Goal: Communication & Community: Answer question/provide support

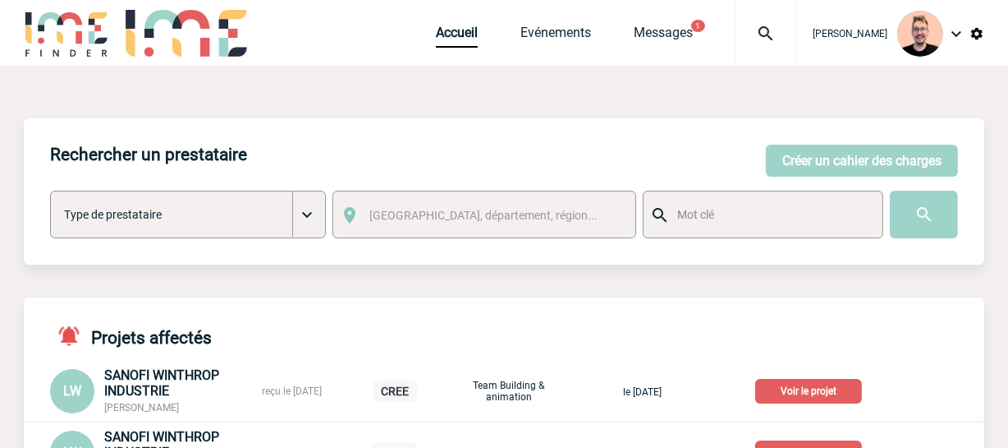
click at [754, 41] on img at bounding box center [766, 34] width 59 height 20
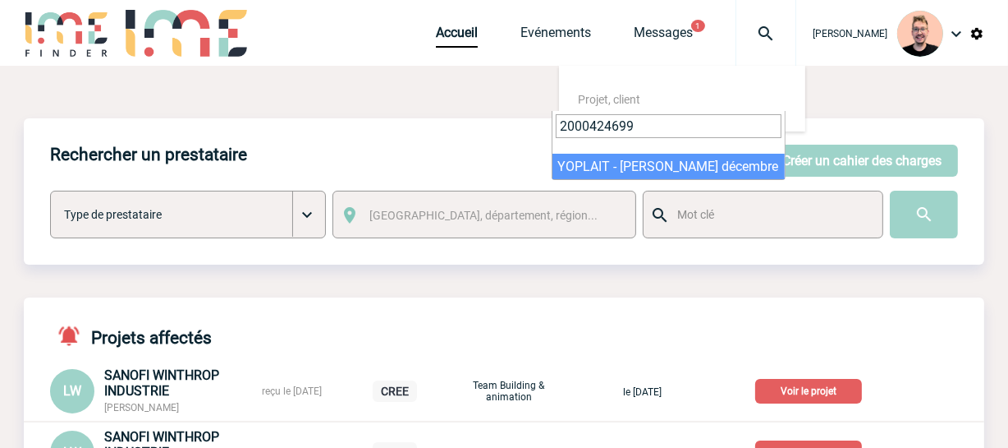
type input "2000424699"
select select "24200"
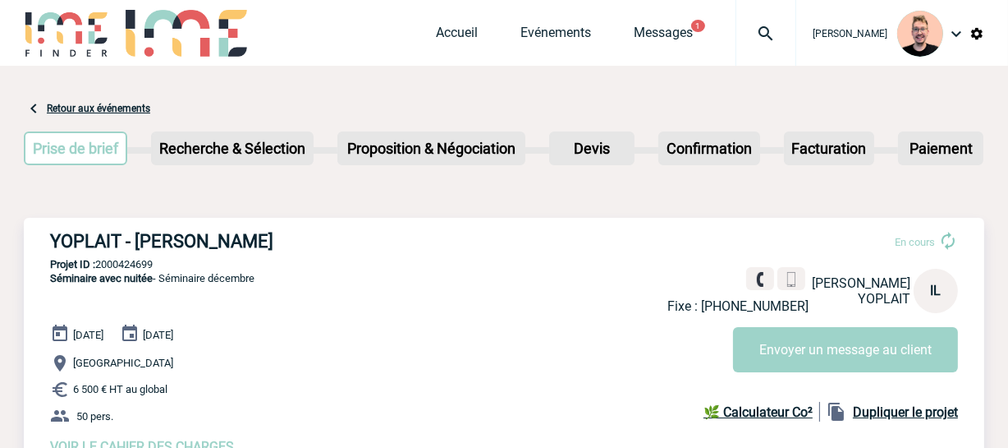
click at [156, 233] on h3 "YOPLAIT - Ingrid LAMBERTOT" at bounding box center [296, 241] width 493 height 21
drag, startPoint x: 136, startPoint y: 241, endPoint x: 290, endPoint y: 234, distance: 154.5
click at [290, 234] on h3 "YOPLAIT - Ingrid LAMBERTOT" at bounding box center [296, 241] width 493 height 21
copy h3 "Ingrid LAMBERTOT"
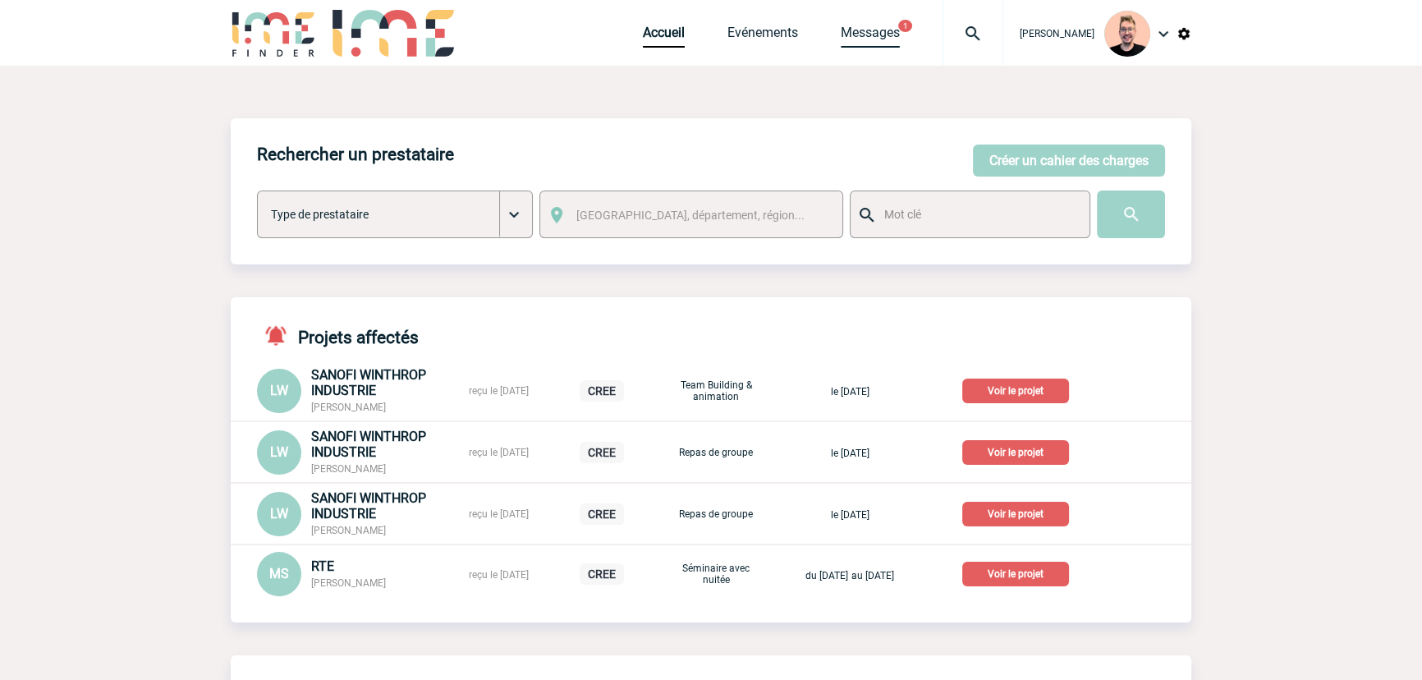
click at [865, 34] on link "Messages" at bounding box center [870, 36] width 59 height 23
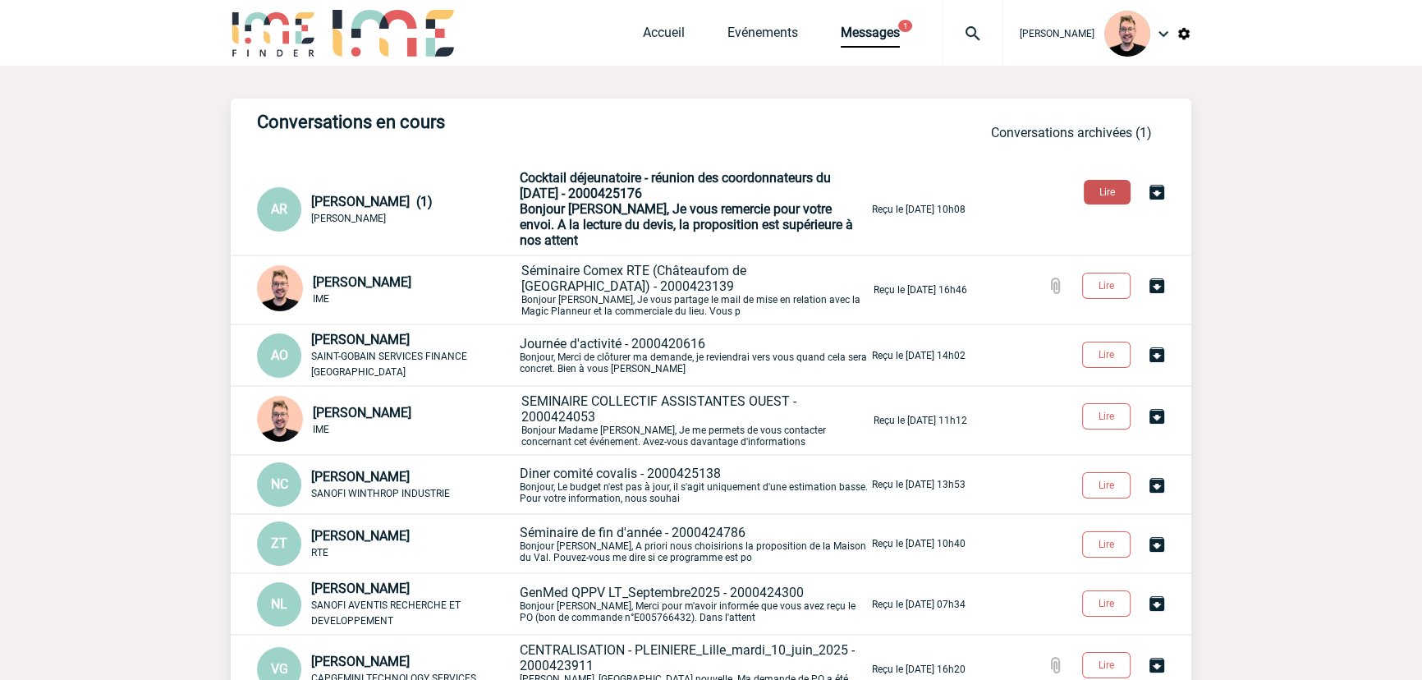
click at [1100, 193] on button "Lire" at bounding box center [1107, 192] width 47 height 25
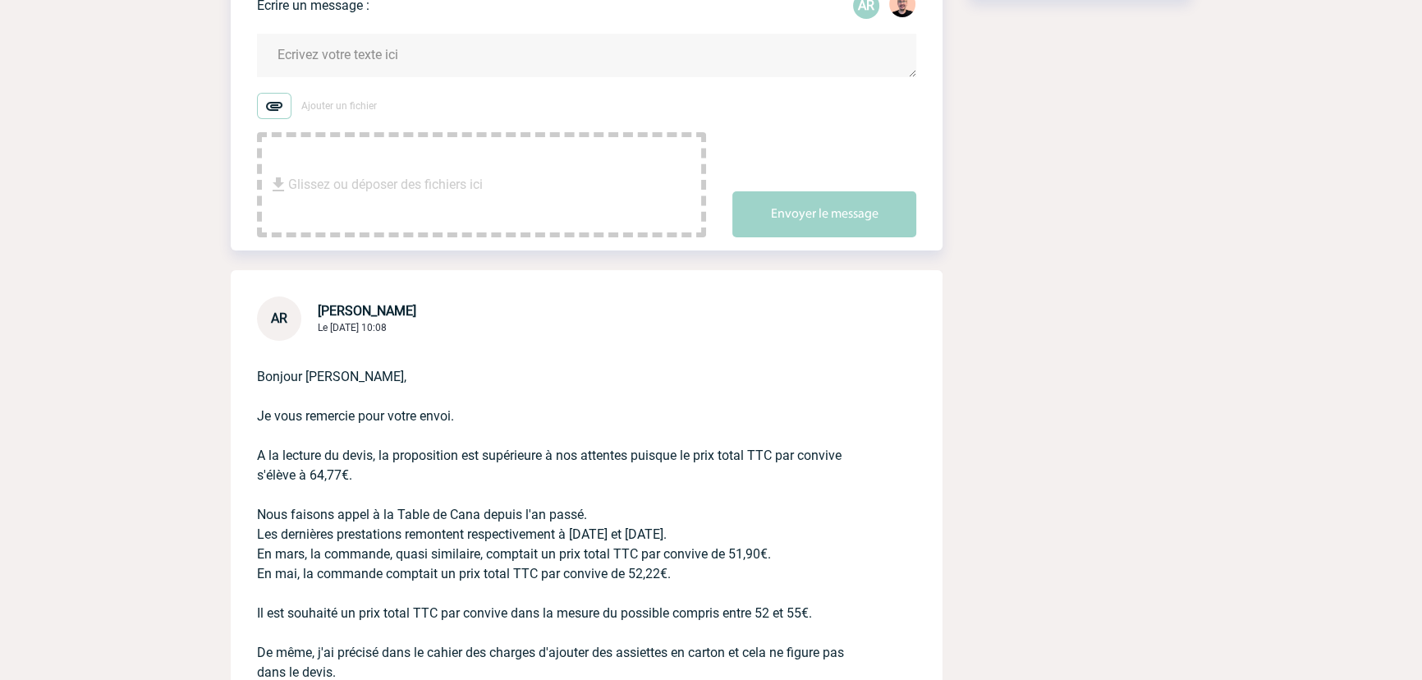
scroll to position [223, 0]
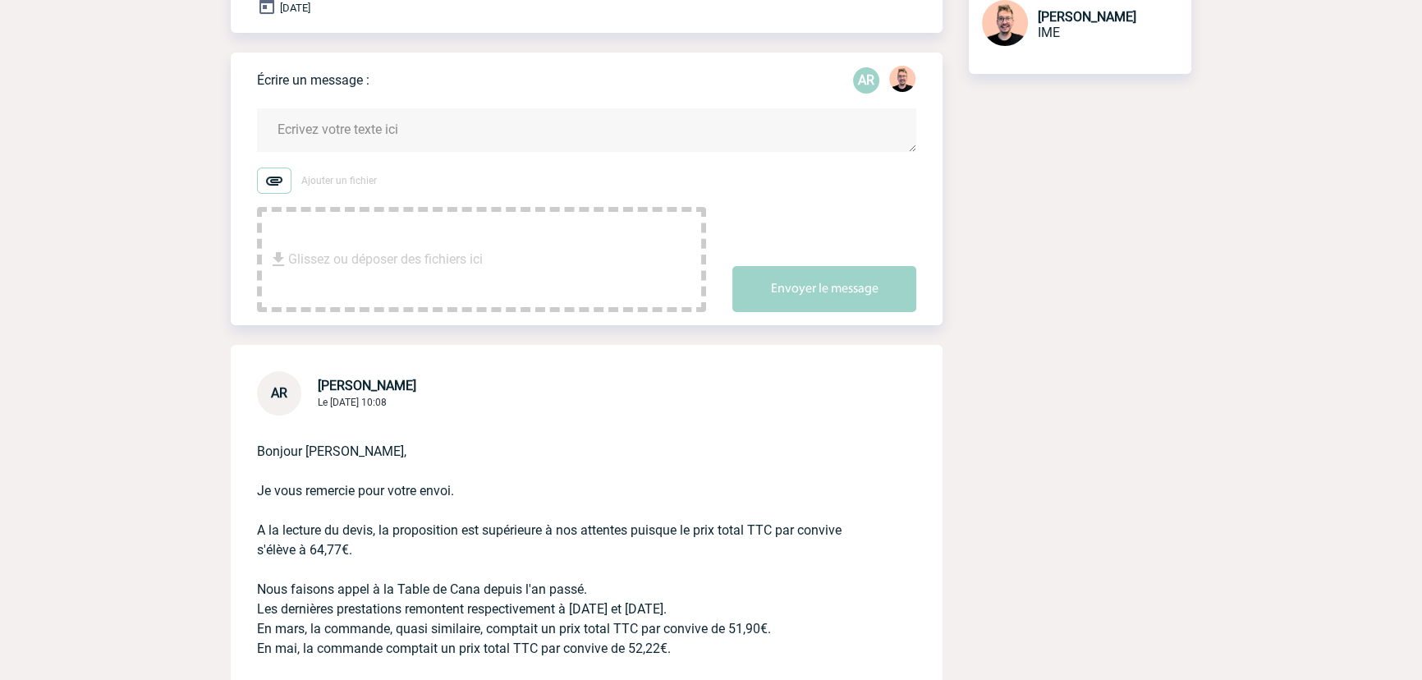
click at [271, 115] on textarea at bounding box center [586, 130] width 659 height 44
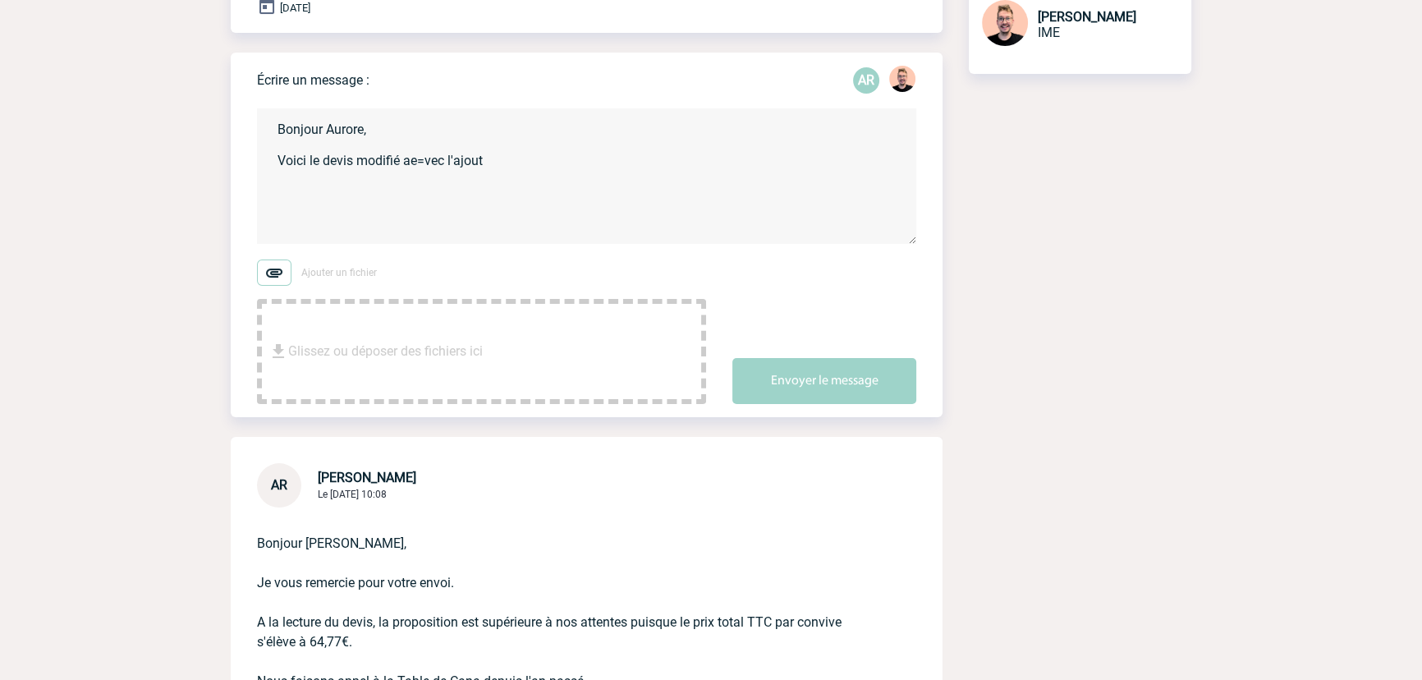
click at [425, 164] on textarea "Bonjour Aurore, Voici le devis modifié ae=vec l'ajout" at bounding box center [586, 176] width 659 height 136
click at [487, 168] on textarea "Bonjour Aurore, Voici le devis modifié aevec l'ajout" at bounding box center [586, 176] width 659 height 136
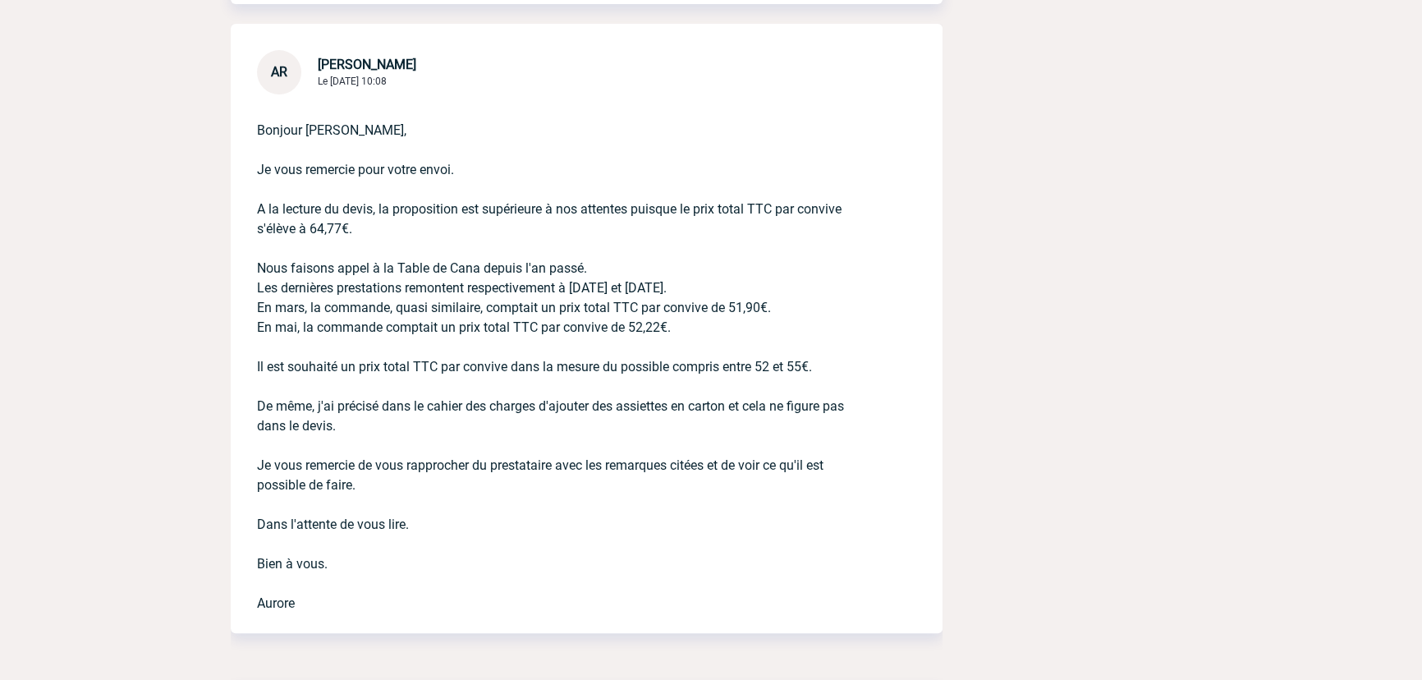
scroll to position [672, 0]
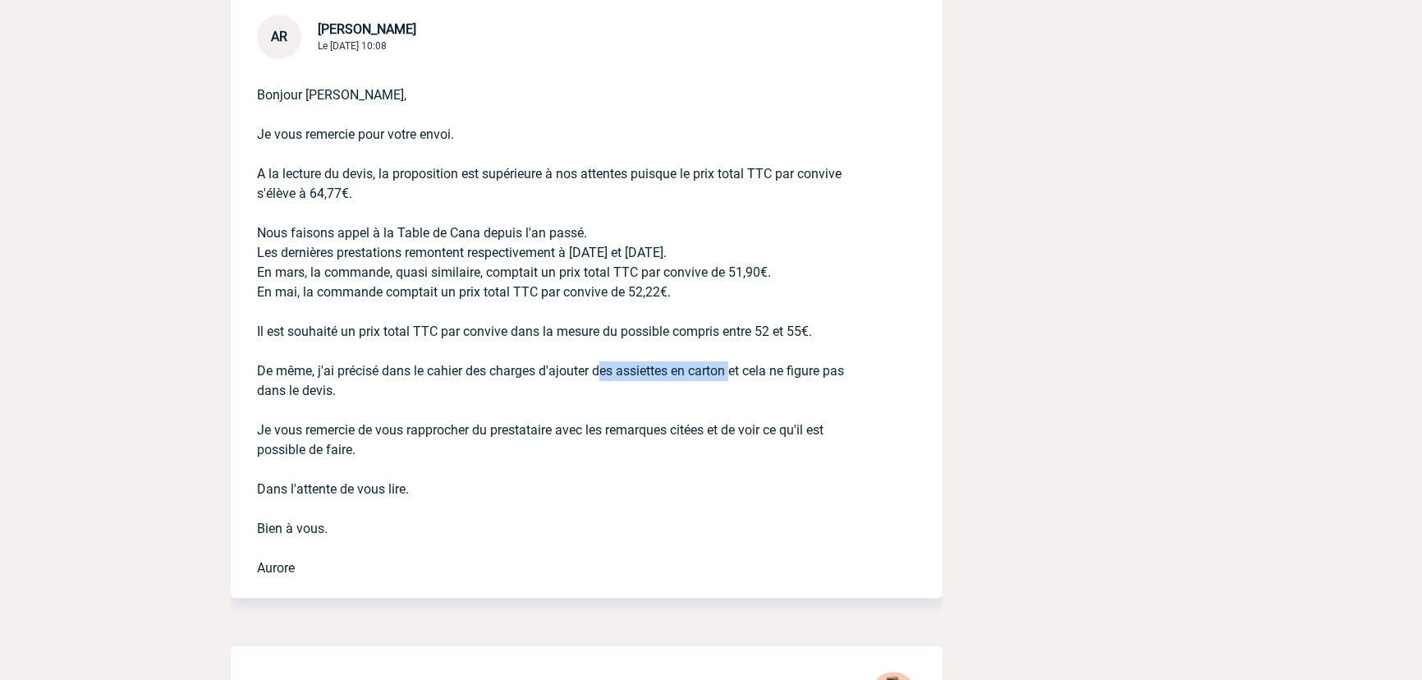
drag, startPoint x: 593, startPoint y: 370, endPoint x: 729, endPoint y: 370, distance: 136.3
click at [729, 370] on p "Bonjour [PERSON_NAME], Je vous remercie pour votre envoi. A la lecture du devis…" at bounding box center [563, 318] width 613 height 519
copy p "des assiettes en carton"
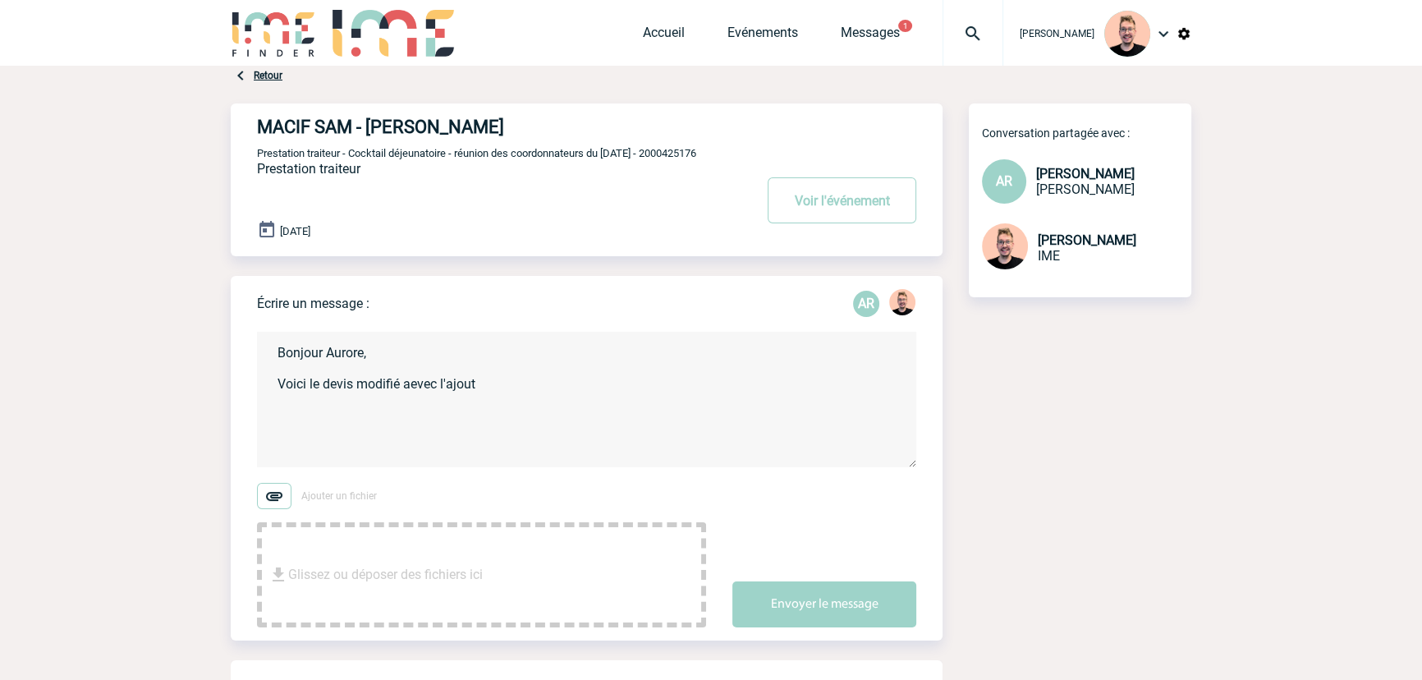
scroll to position [0, 0]
click at [524, 386] on textarea "Bonjour Aurore, Voici le devis modifié aevec l'ajout" at bounding box center [586, 400] width 659 height 136
paste textarea "des assiettes en carton"
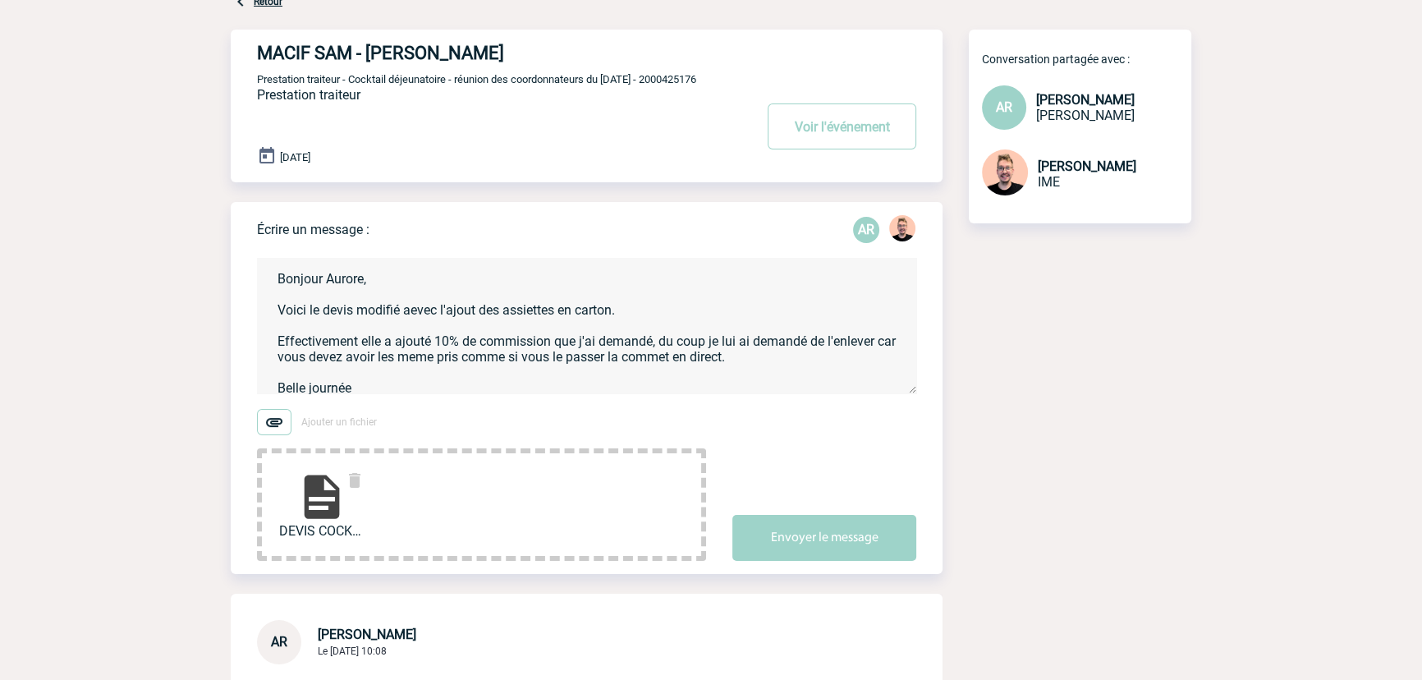
drag, startPoint x: 364, startPoint y: 387, endPoint x: 244, endPoint y: 269, distance: 168.4
click at [244, 269] on div "Écrire un message : AR Bonjour Aurore, Voici le devis modifié aevec l'ajout des…" at bounding box center [587, 388] width 712 height 372
click at [388, 378] on textarea "Bonjour Aurore, Voici le devis modifié aevec l'ajout des assiettes en carton. E…" at bounding box center [586, 326] width 659 height 136
drag, startPoint x: 371, startPoint y: 388, endPoint x: 219, endPoint y: 264, distance: 196.1
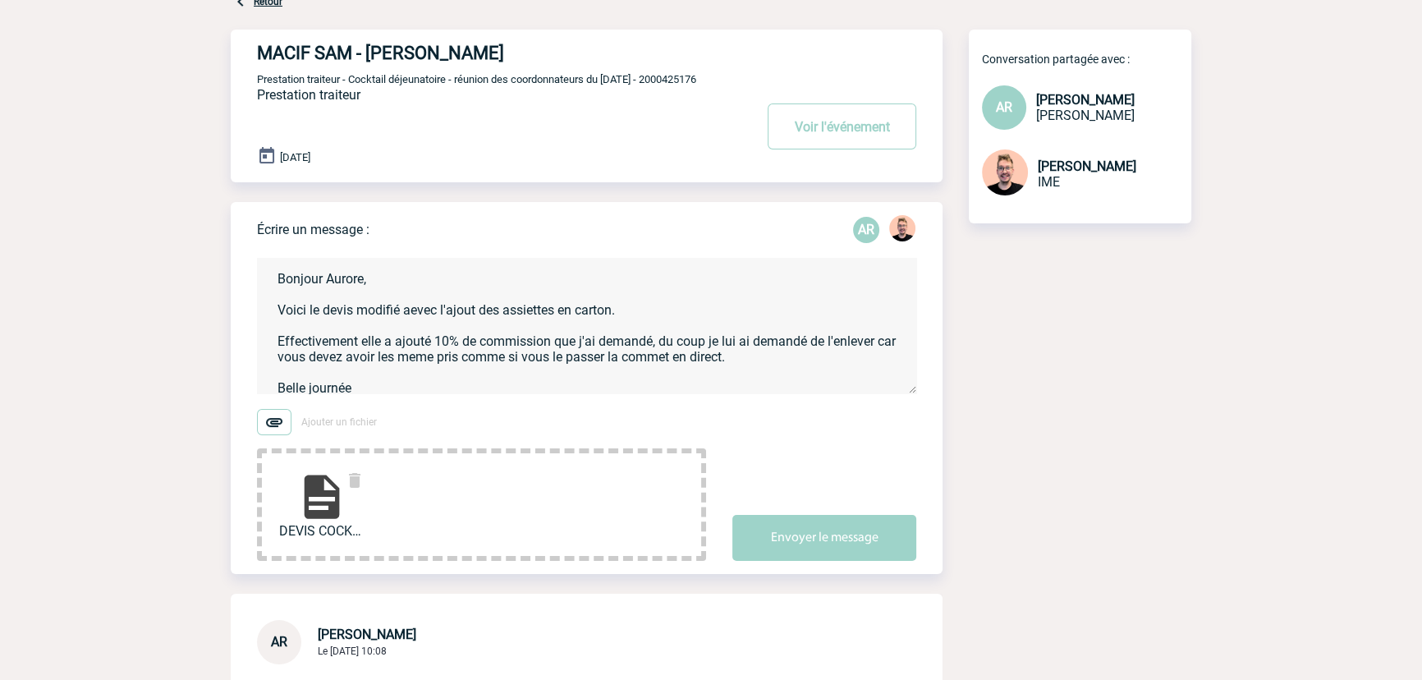
paste textarea "vec l’ajout des assiettes en carton. Effectivement, elle avait ajouté 10% de co…"
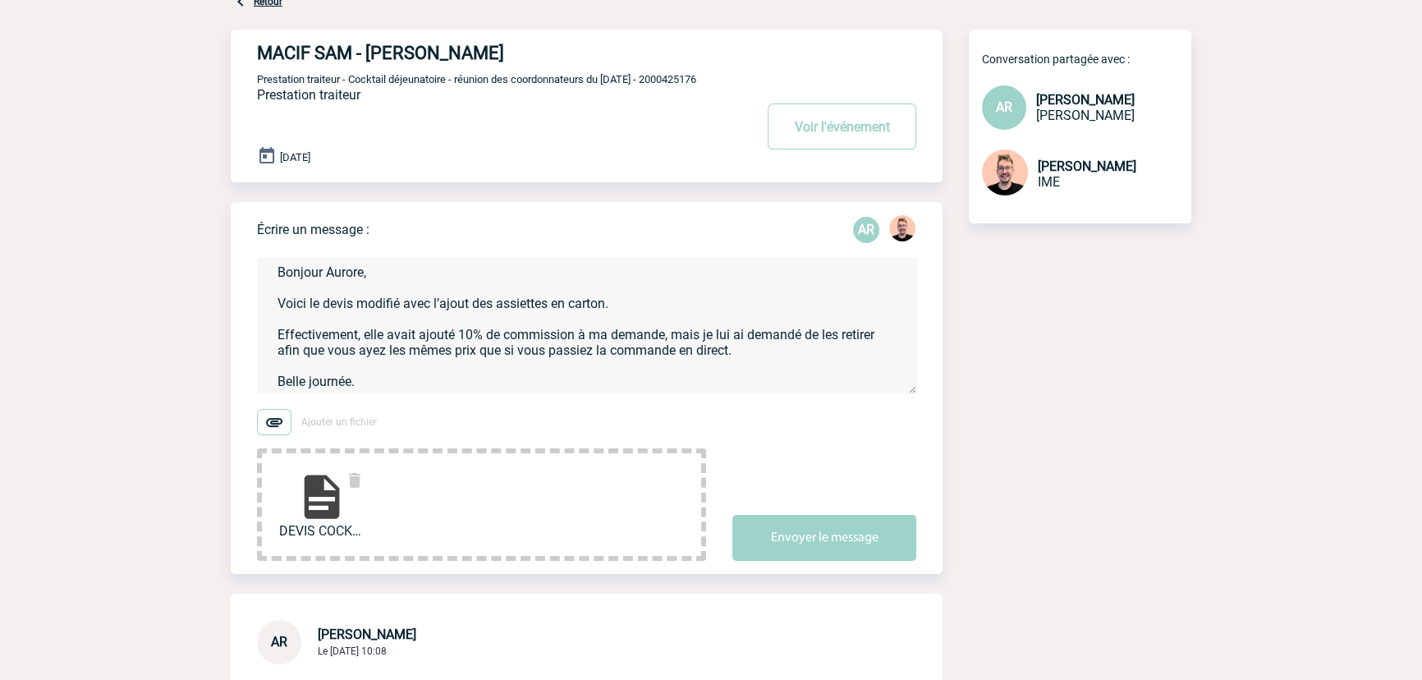
scroll to position [23, 0]
click at [517, 327] on textarea "Bonjour Aurore, Voici le devis modifié avec l’ajout des assiettes en carton. Ef…" at bounding box center [586, 326] width 659 height 136
drag, startPoint x: 665, startPoint y: 319, endPoint x: 576, endPoint y: 318, distance: 89.5
click at [576, 318] on textarea "Bonjour Aurore, Voici le devis modifié avec l’ajout des assiettes en carton. Ef…" at bounding box center [586, 326] width 659 height 136
click at [746, 321] on textarea "Bonjour Aurore, Voici le devis modifié avec l’ajout des assiettes en carton. Ef…" at bounding box center [586, 326] width 659 height 136
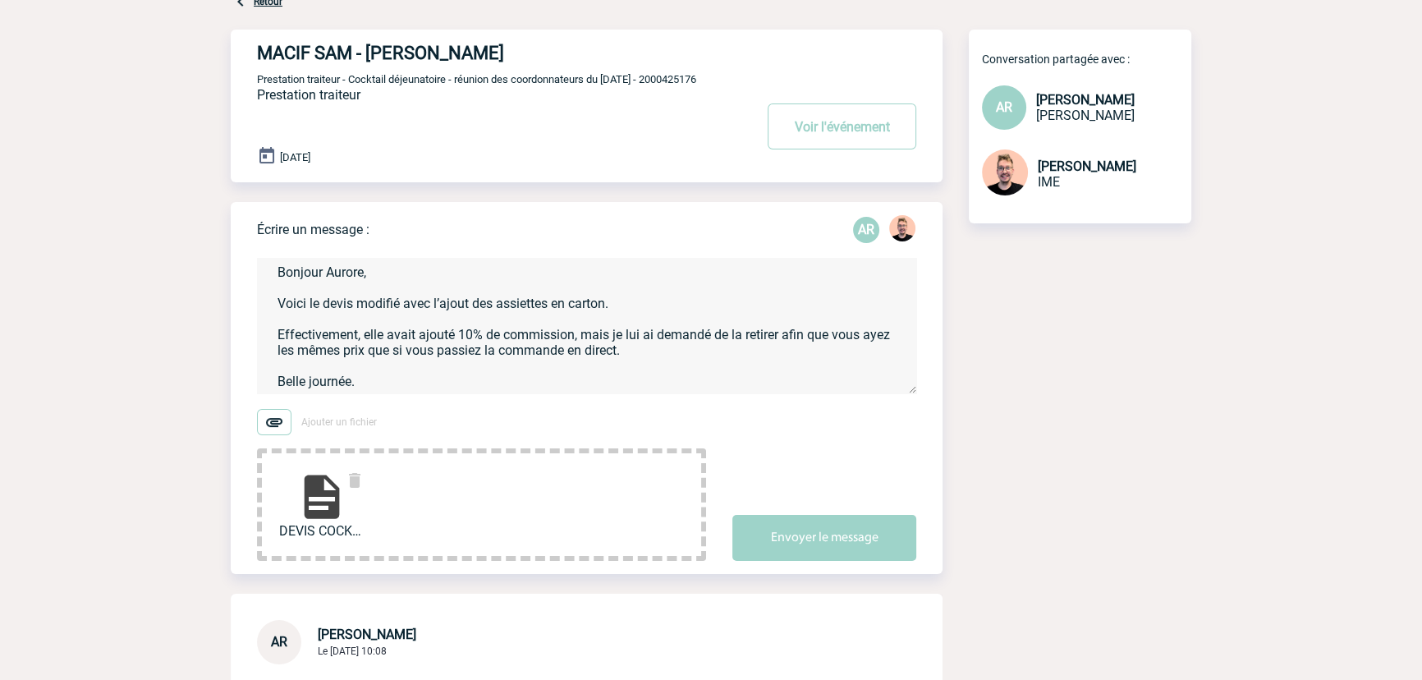
click at [700, 341] on textarea "Bonjour Aurore, Voici le devis modifié avec l’ajout des assiettes en carton. Ef…" at bounding box center [586, 326] width 659 height 136
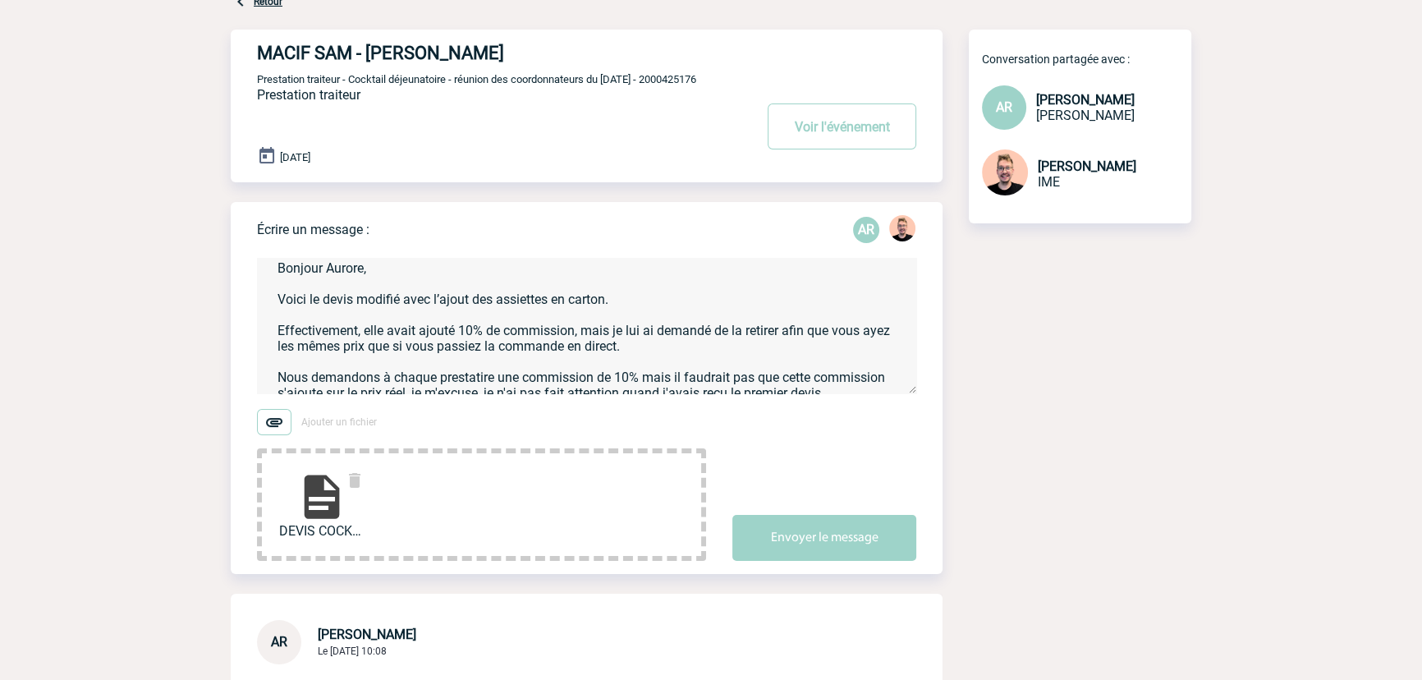
scroll to position [0, 0]
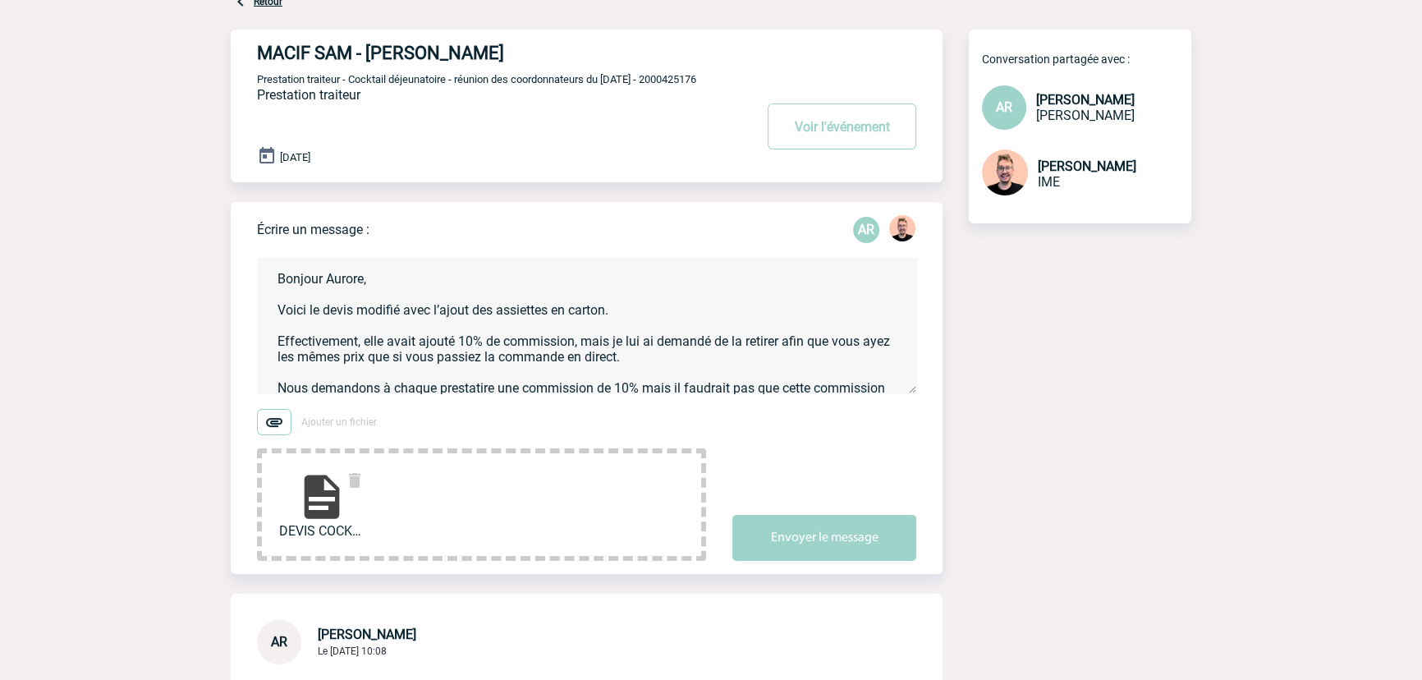
drag, startPoint x: 371, startPoint y: 365, endPoint x: 256, endPoint y: 246, distance: 164.9
click at [257, 246] on form "Bonjour Aurore, Voici le devis modifié avec l’ajout des assiettes en carton. Ef…" at bounding box center [600, 399] width 686 height 324
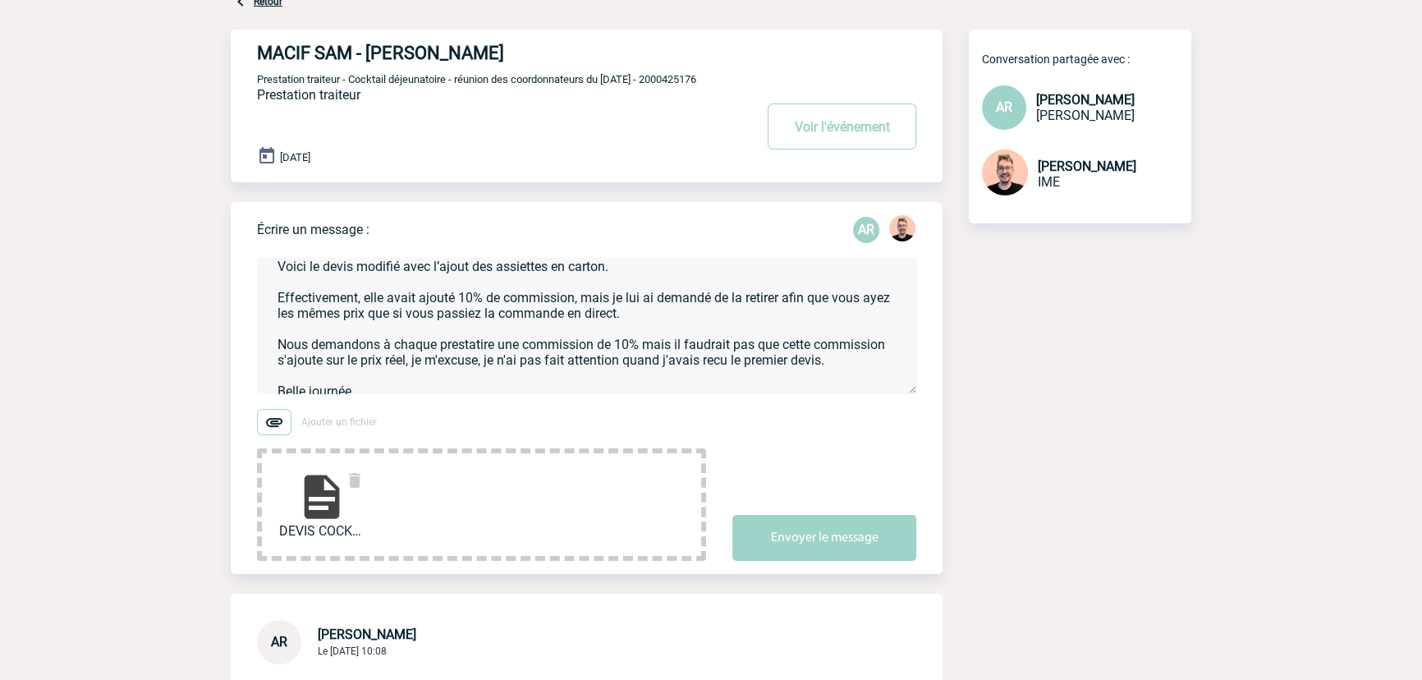
scroll to position [85, 0]
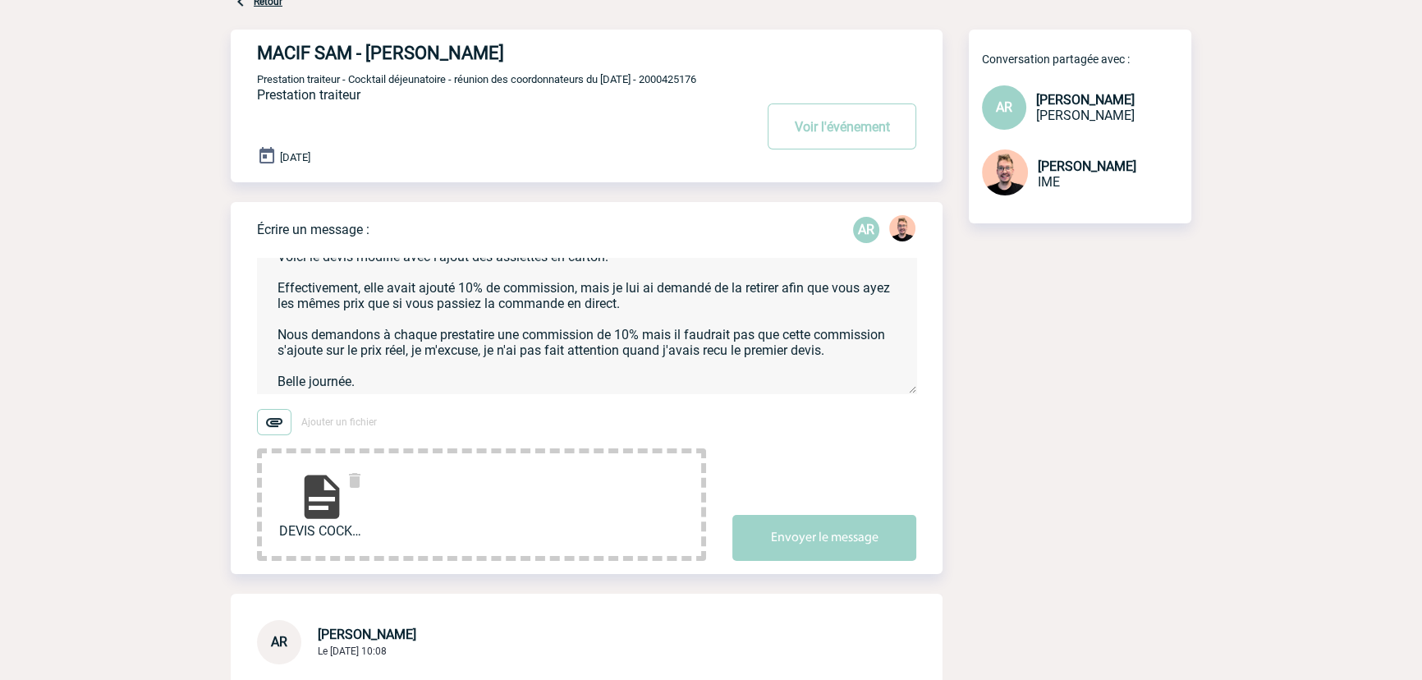
click at [368, 365] on textarea "Bonjour Aurore, Voici le devis modifié avec l’ajout des assiettes en carton. Ef…" at bounding box center [586, 326] width 659 height 136
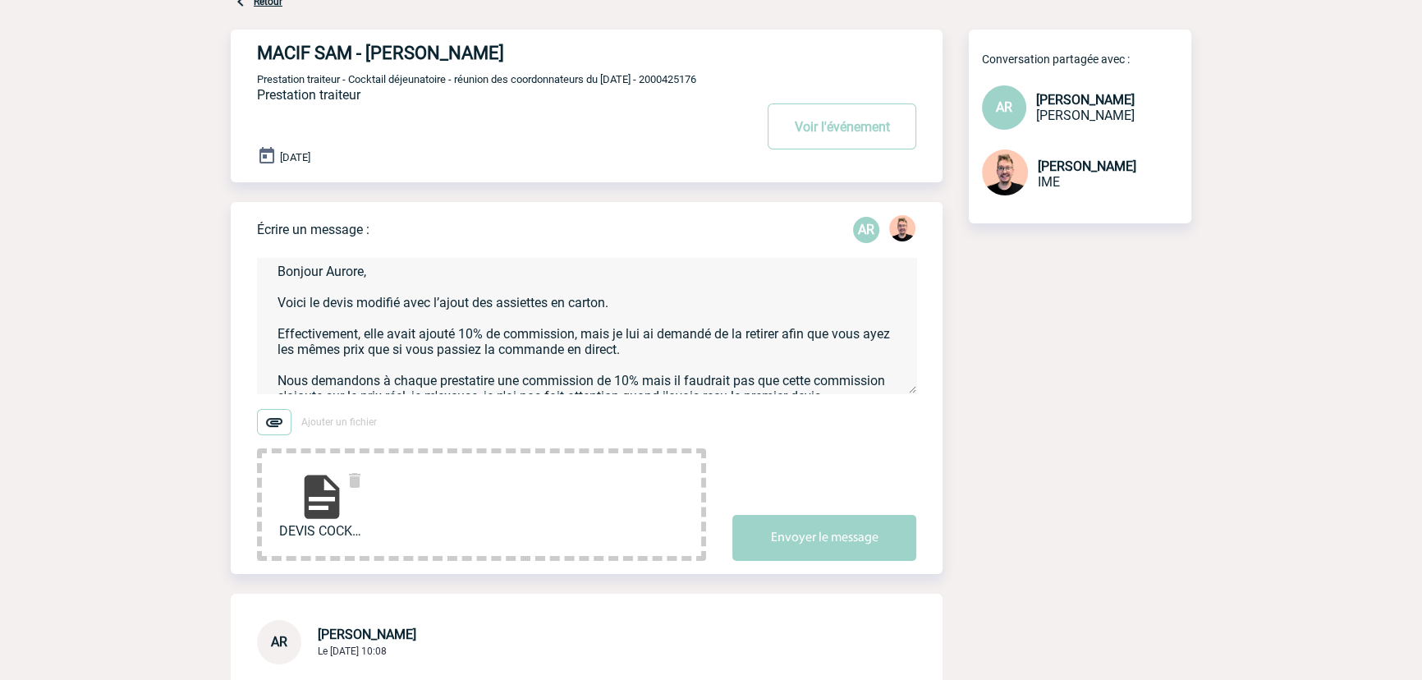
scroll to position [0, 0]
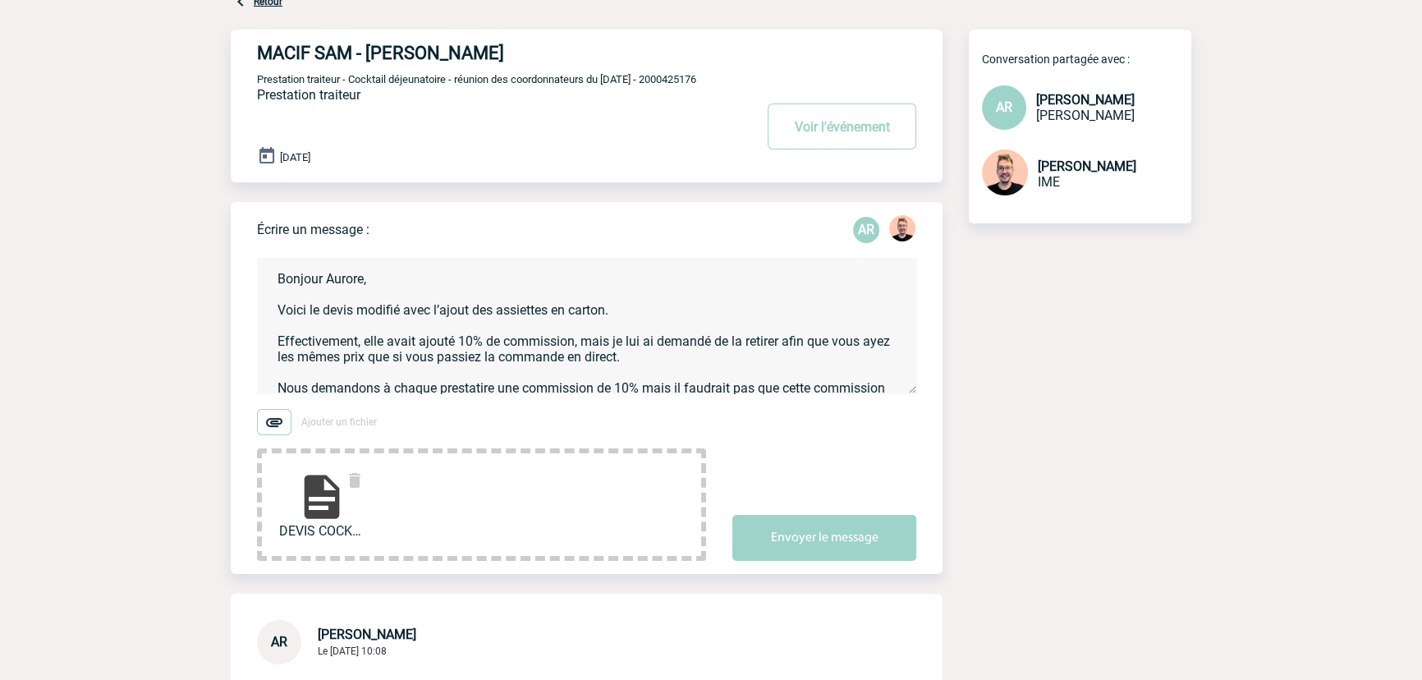
drag, startPoint x: 368, startPoint y: 365, endPoint x: 248, endPoint y: 232, distance: 178.5
click at [248, 232] on div "Écrire un message : AR Bonjour Aurore, Voici le devis modifié avec l’ajout des …" at bounding box center [587, 388] width 712 height 372
paste textarea "aire une commission de 10%, mais celle-ci ne doit pas s’ajouter au prix réel. J…"
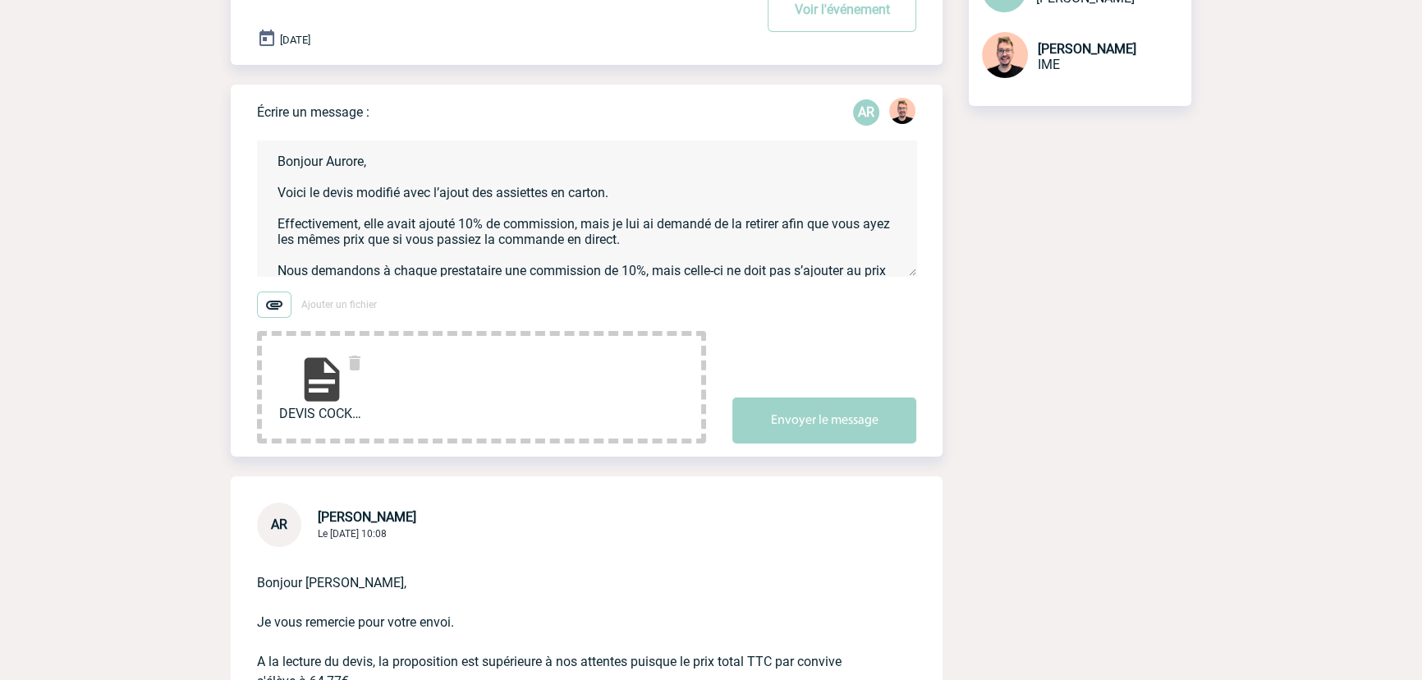
scroll to position [223, 0]
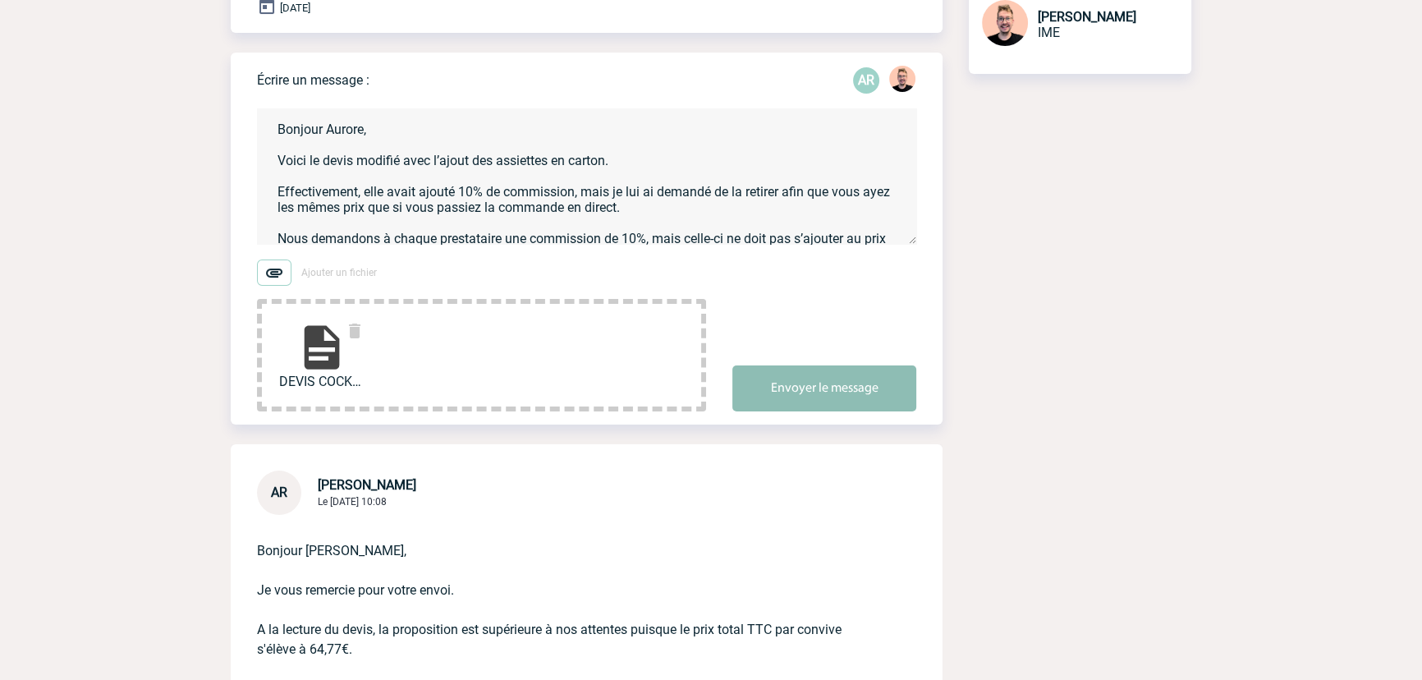
type textarea "Bonjour Aurore, Voici le devis modifié avec l’ajout des assiettes en carton. Ef…"
click at [802, 393] on button "Envoyer le message" at bounding box center [825, 388] width 184 height 46
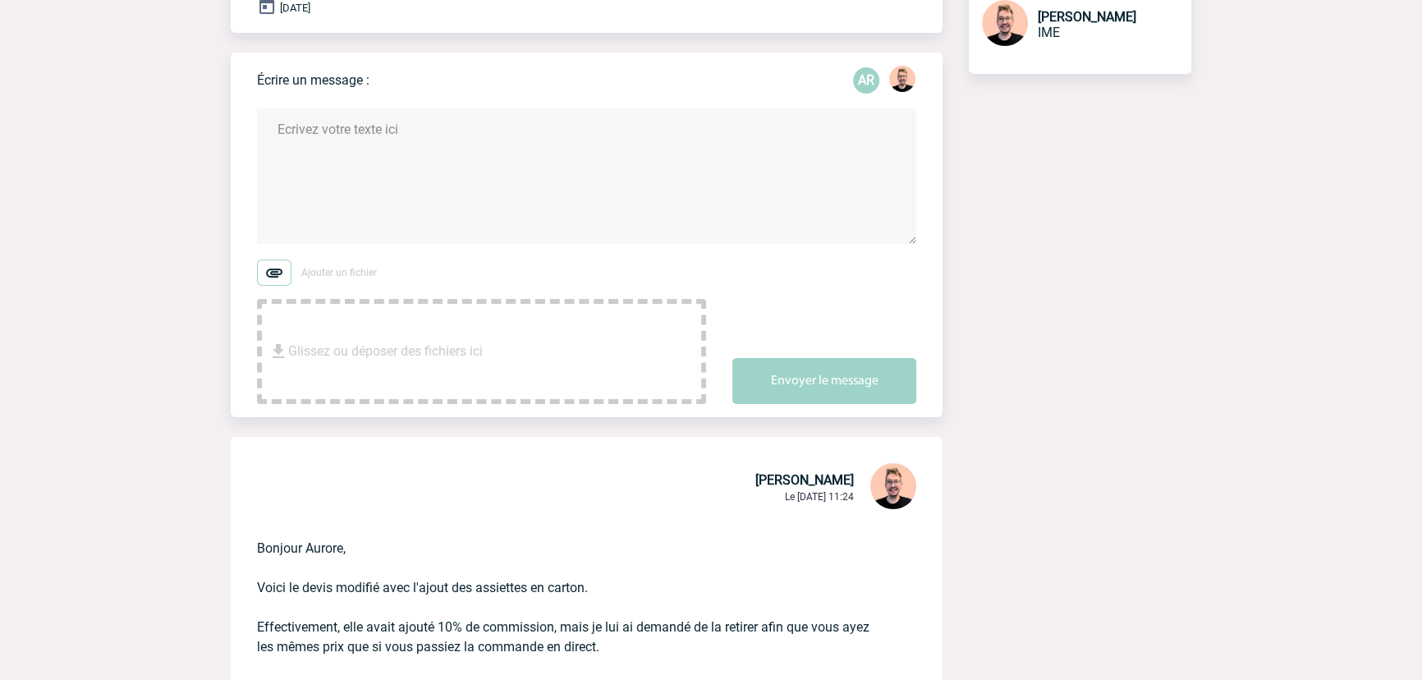
scroll to position [0, 0]
